Goal: Task Accomplishment & Management: Complete application form

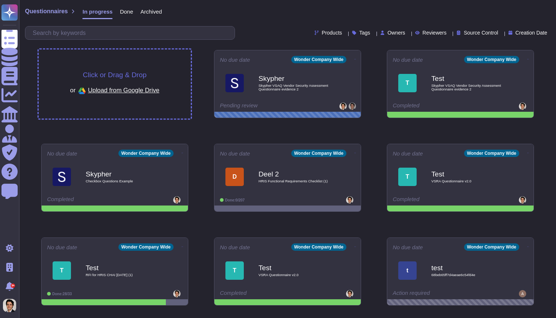
click at [175, 66] on div "Click or Drag & Drop or Upload from Google Drive" at bounding box center [115, 84] width 152 height 69
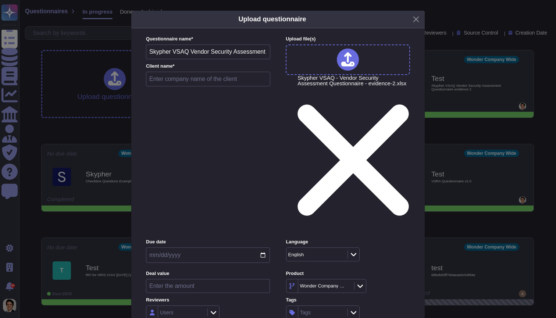
click at [190, 86] on input "text" at bounding box center [208, 79] width 124 height 15
type input "Test"
type input "Fr"
click at [189, 219] on div "Inside (<100 users)" at bounding box center [182, 223] width 65 height 17
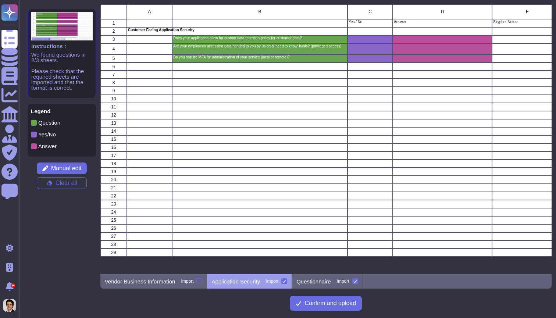
scroll to position [270, 452]
click at [316, 282] on p "Questionnaire" at bounding box center [314, 282] width 34 height 6
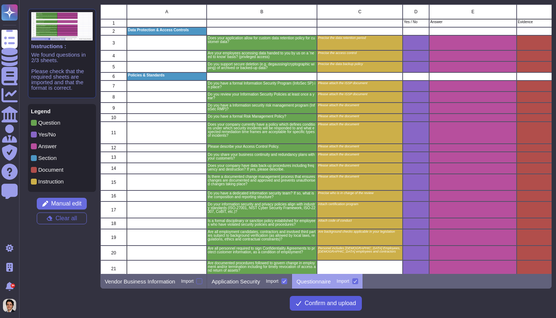
click at [326, 306] on span "Confirm and upload" at bounding box center [331, 304] width 52 height 6
